Goal: Entertainment & Leisure: Consume media (video, audio)

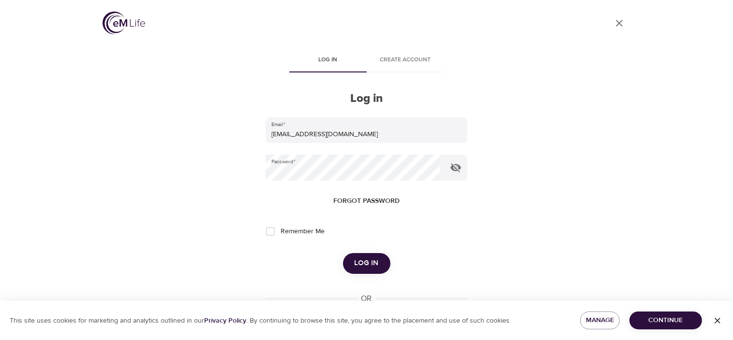
click at [363, 262] on span "Log in" at bounding box center [366, 263] width 24 height 13
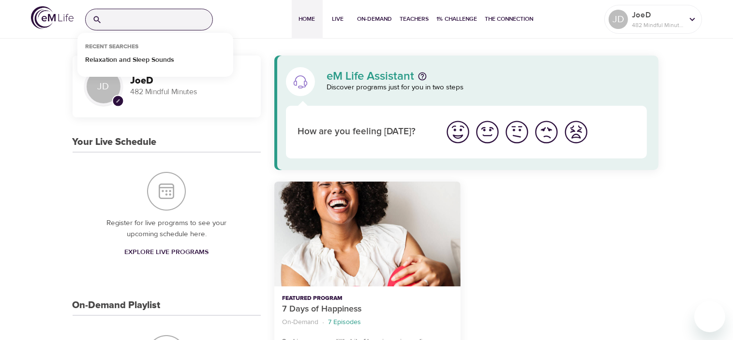
click at [122, 22] on input "search" at bounding box center [159, 19] width 106 height 21
click at [94, 61] on p "Relaxation and Sleep Sounds" at bounding box center [129, 62] width 89 height 14
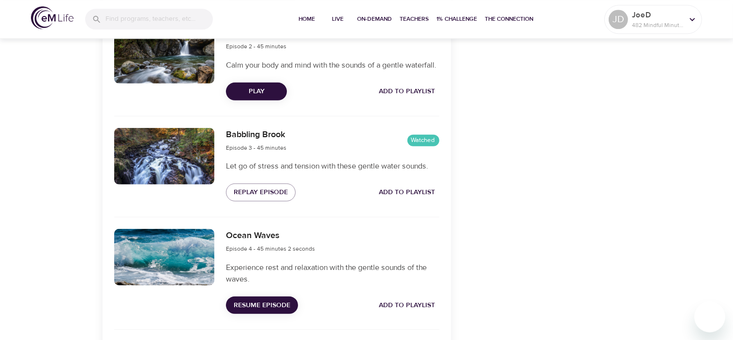
scroll to position [486, 0]
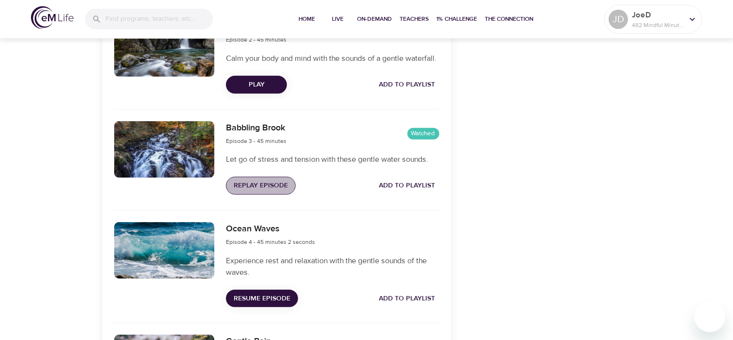
click at [248, 192] on span "Replay Episode" at bounding box center [261, 186] width 54 height 12
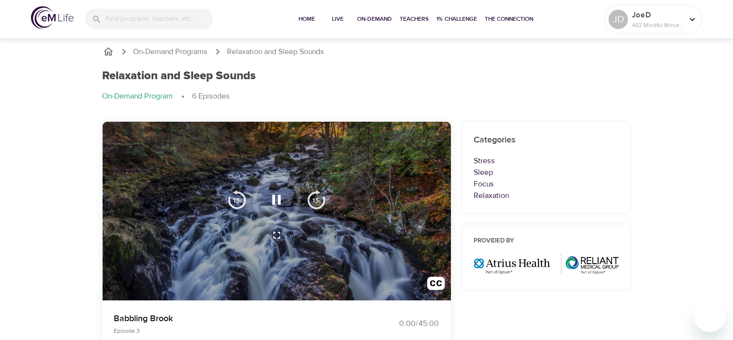
scroll to position [0, 0]
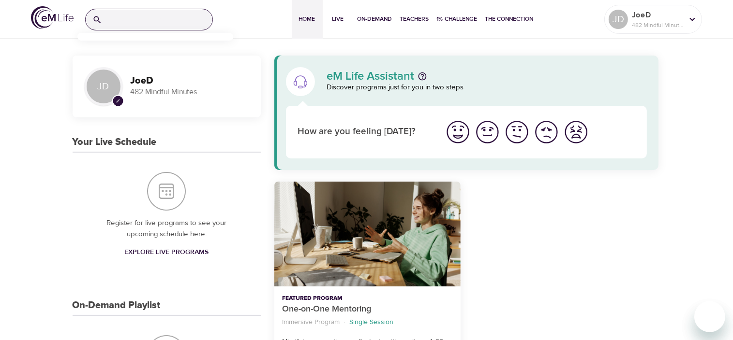
click at [140, 20] on input "search" at bounding box center [159, 19] width 106 height 21
click at [122, 60] on p "Relaxation and Sleep Sounds" at bounding box center [129, 62] width 89 height 14
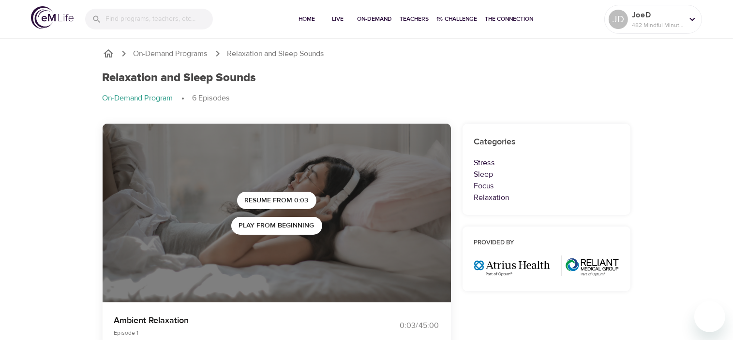
click at [297, 61] on div "On-Demand Programs Relaxation and Sleep Sounds Relaxation and Sleep Sounds On-D…" at bounding box center [366, 80] width 551 height 88
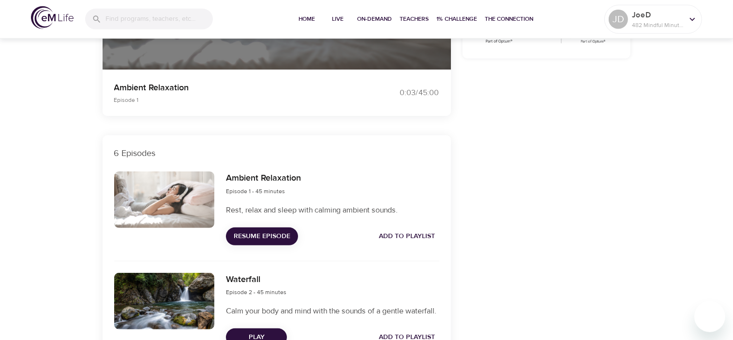
scroll to position [485, 0]
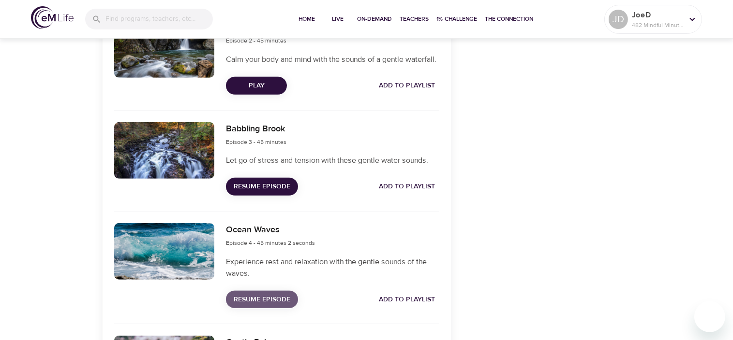
click at [255, 306] on span "Resume Episode" at bounding box center [262, 300] width 57 height 12
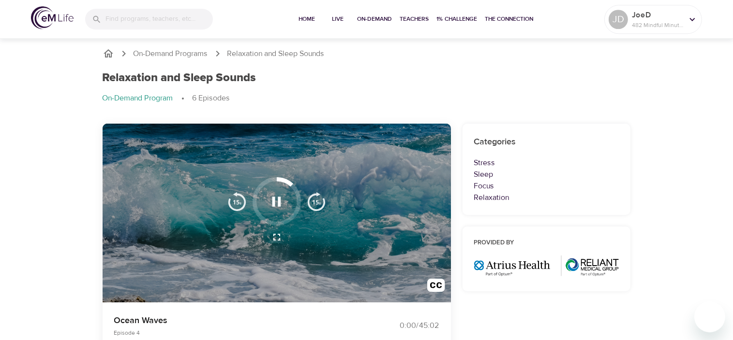
scroll to position [0, 0]
